Goal: Find contact information: Find contact information

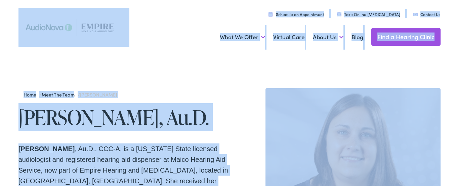
click at [123, 94] on div "Home / Meet the Team / Lisa Thomas" at bounding box center [123, 93] width 211 height 13
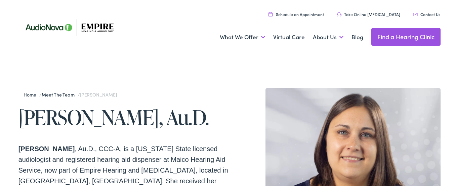
click at [86, 109] on h1 "Lisa Thomas, Au.D." at bounding box center [123, 116] width 211 height 22
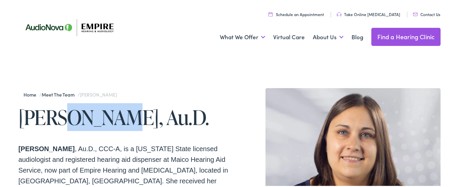
copy h1 "Thomas"
drag, startPoint x: 86, startPoint y: 109, endPoint x: 53, endPoint y: 111, distance: 33.0
click at [53, 111] on h1 "Lisa Thomas, Au.D." at bounding box center [123, 116] width 211 height 22
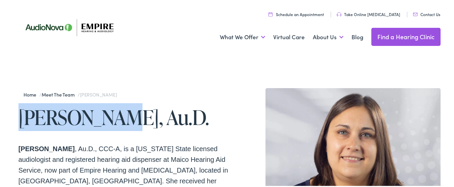
click at [42, 115] on h1 "Lisa Thomas, Au.D." at bounding box center [123, 116] width 211 height 22
copy h1 "Lisa Thomas"
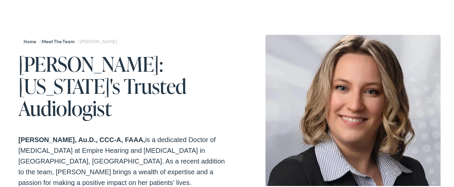
scroll to position [40, 0]
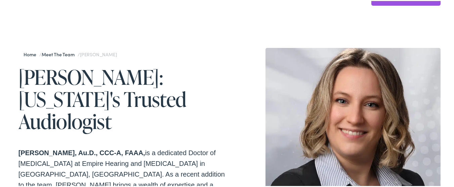
click at [34, 77] on h1 "[PERSON_NAME]: [US_STATE]'s Trusted Audiologist" at bounding box center [123, 98] width 211 height 67
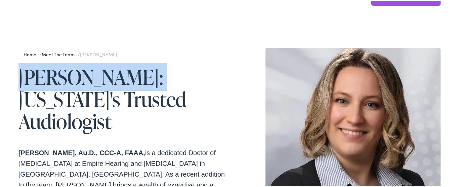
copy h1 "[PERSON_NAME]"
drag, startPoint x: 34, startPoint y: 77, endPoint x: 96, endPoint y: 77, distance: 62.8
click at [96, 77] on h1 "[PERSON_NAME]: [US_STATE]'s Trusted Audiologist" at bounding box center [123, 98] width 211 height 67
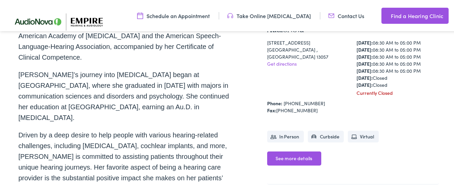
scroll to position [242, 0]
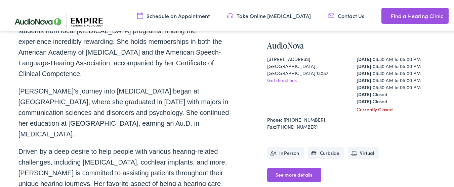
click at [267, 55] on div "[STREET_ADDRESS]" at bounding box center [308, 58] width 83 height 7
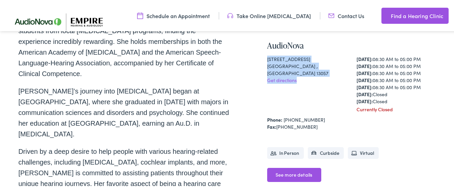
copy div "[STREET_ADDRESS] Get directions"
copy div "[STREET_ADDRESS]"
drag, startPoint x: 266, startPoint y: 55, endPoint x: 322, endPoint y: 17, distance: 67.7
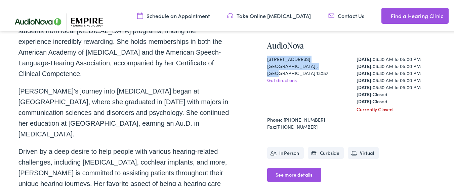
click at [310, 64] on div "[STREET_ADDRESS] Get directions" at bounding box center [308, 83] width 83 height 57
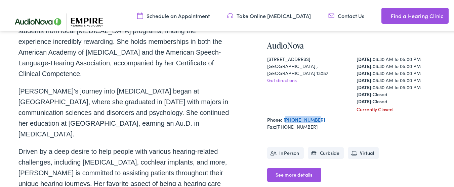
copy link "[PHONE_NUMBER]"
drag, startPoint x: 303, startPoint y: 118, endPoint x: 281, endPoint y: 117, distance: 21.5
click at [281, 117] on div "Phone: [PHONE_NUMBER]" at bounding box center [353, 119] width 172 height 7
copy link "[PHONE_NUMBER]"
